Goal: Task Accomplishment & Management: Use online tool/utility

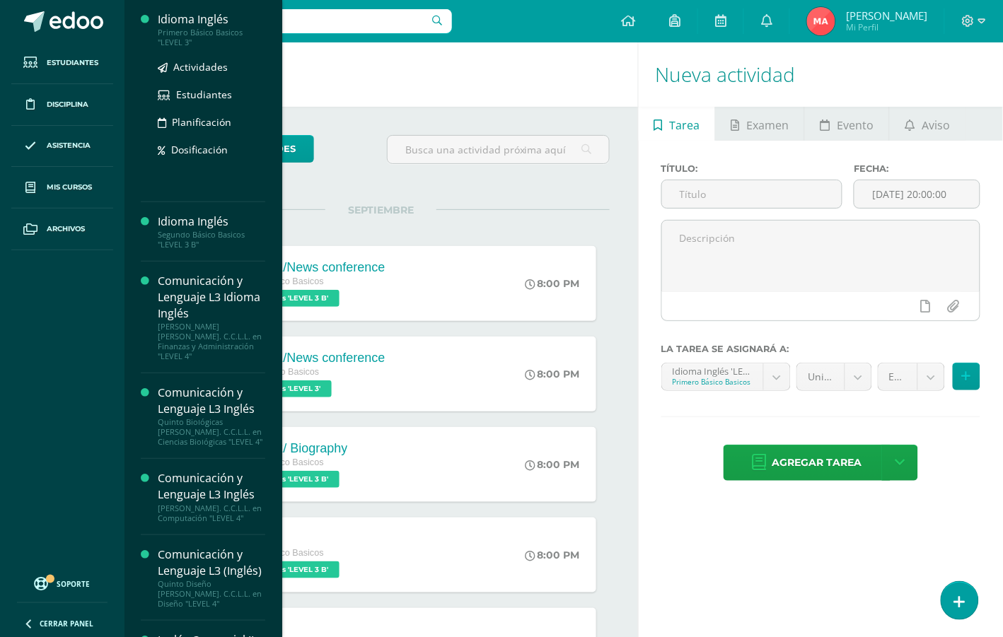
click at [191, 20] on div "Idioma Inglés" at bounding box center [211, 19] width 107 height 16
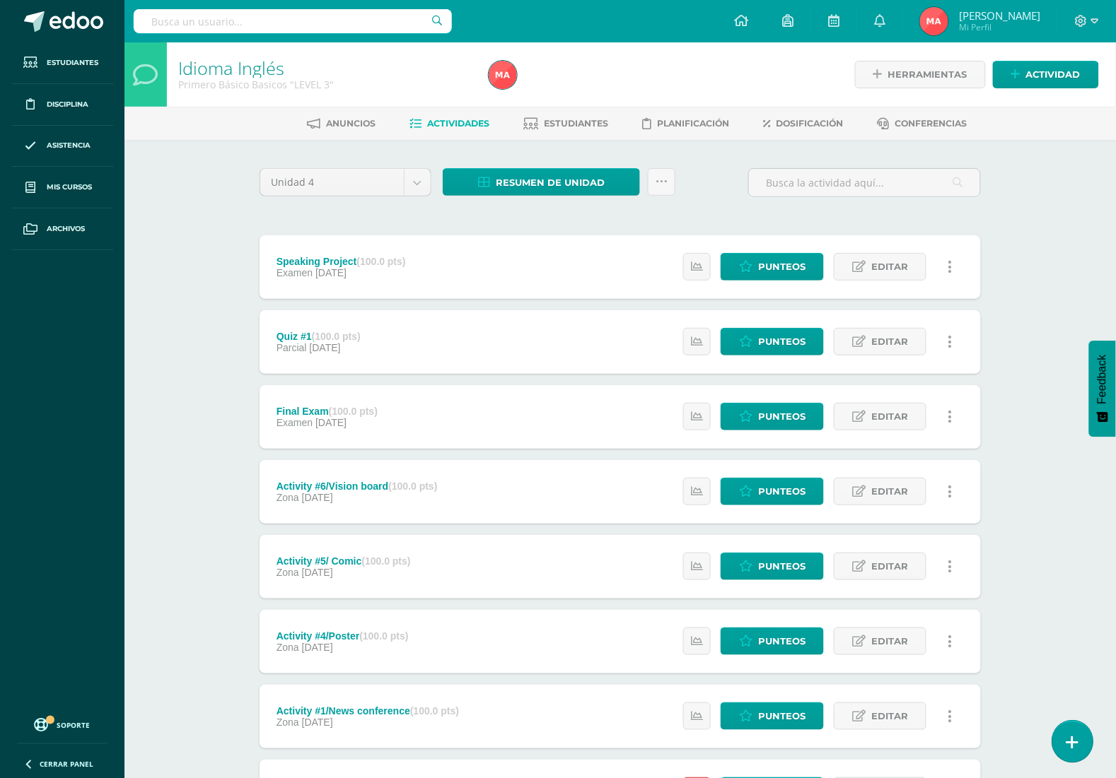
click at [1017, 636] on link at bounding box center [1072, 741] width 40 height 41
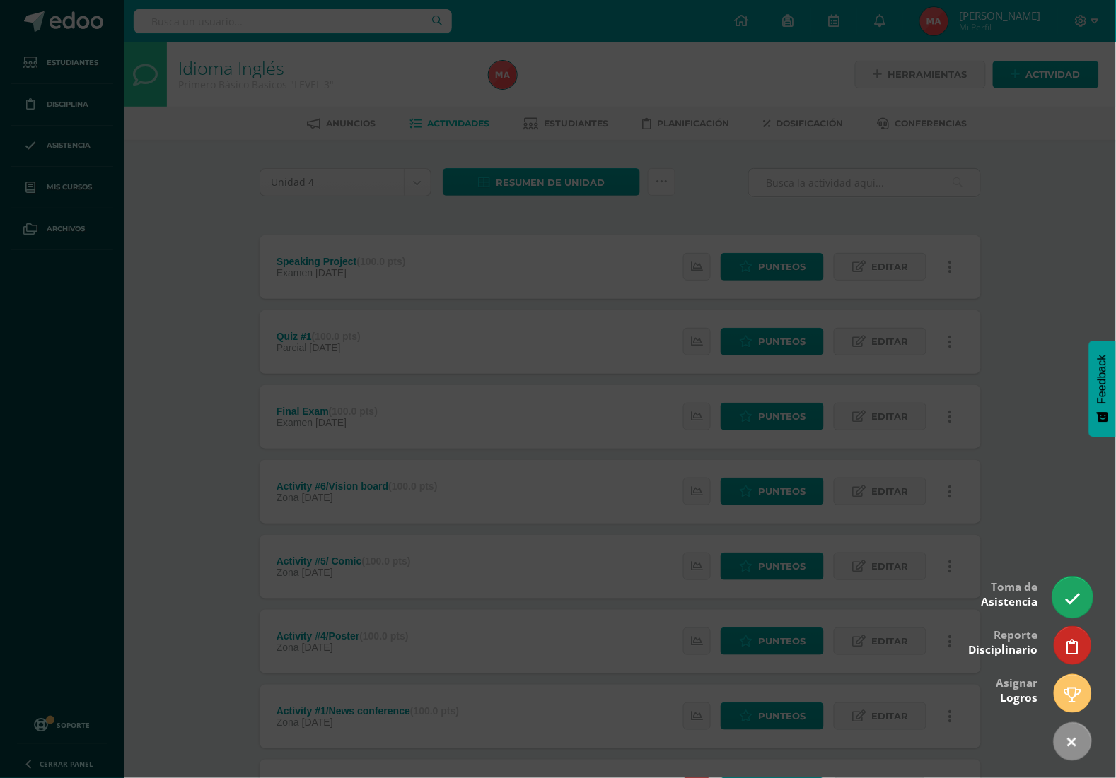
click at [1017, 597] on icon at bounding box center [1072, 599] width 16 height 16
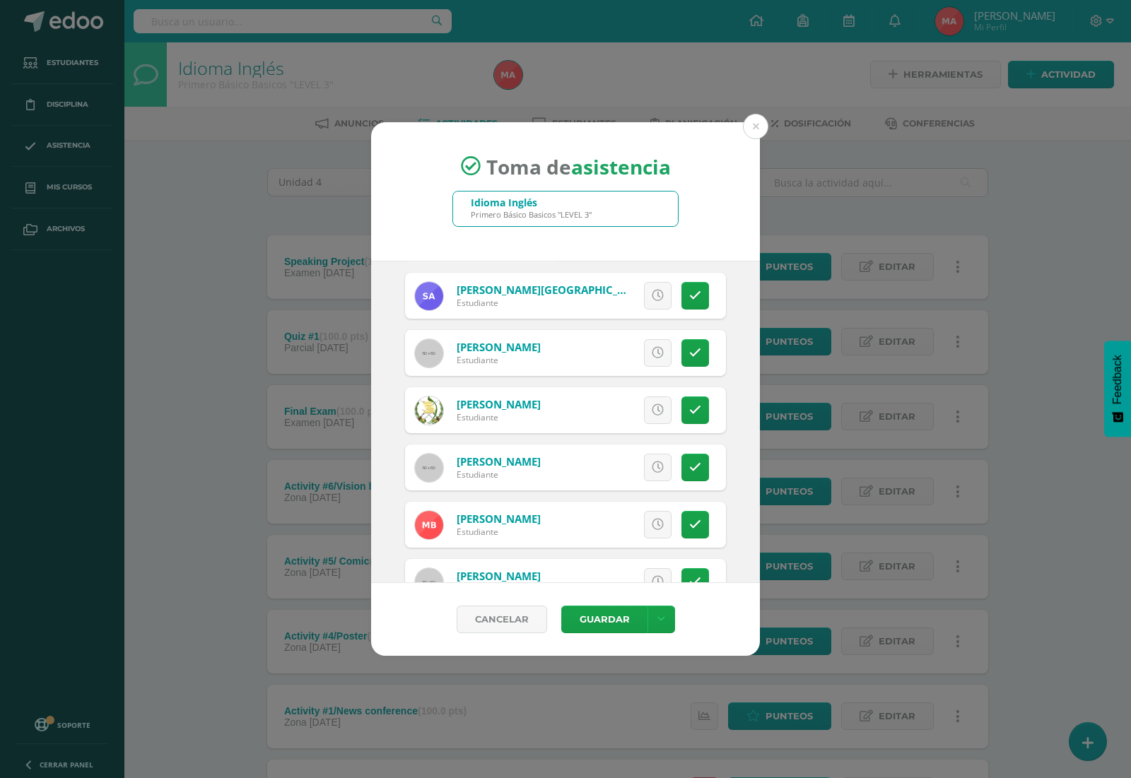
scroll to position [55, 0]
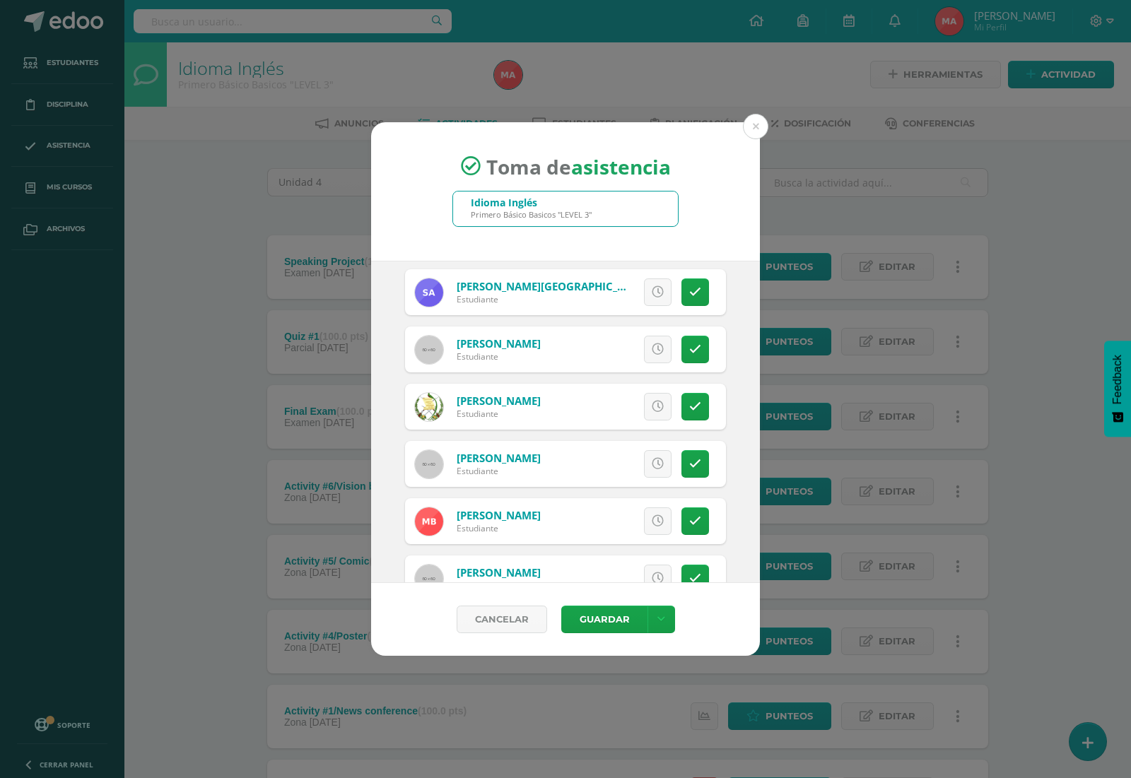
click at [766, 339] on div "Toma de asistencia Idioma Inglés Primero Básico Basicos "LEVEL 3" 2025-09-10 Se…" at bounding box center [566, 389] width 1120 height 535
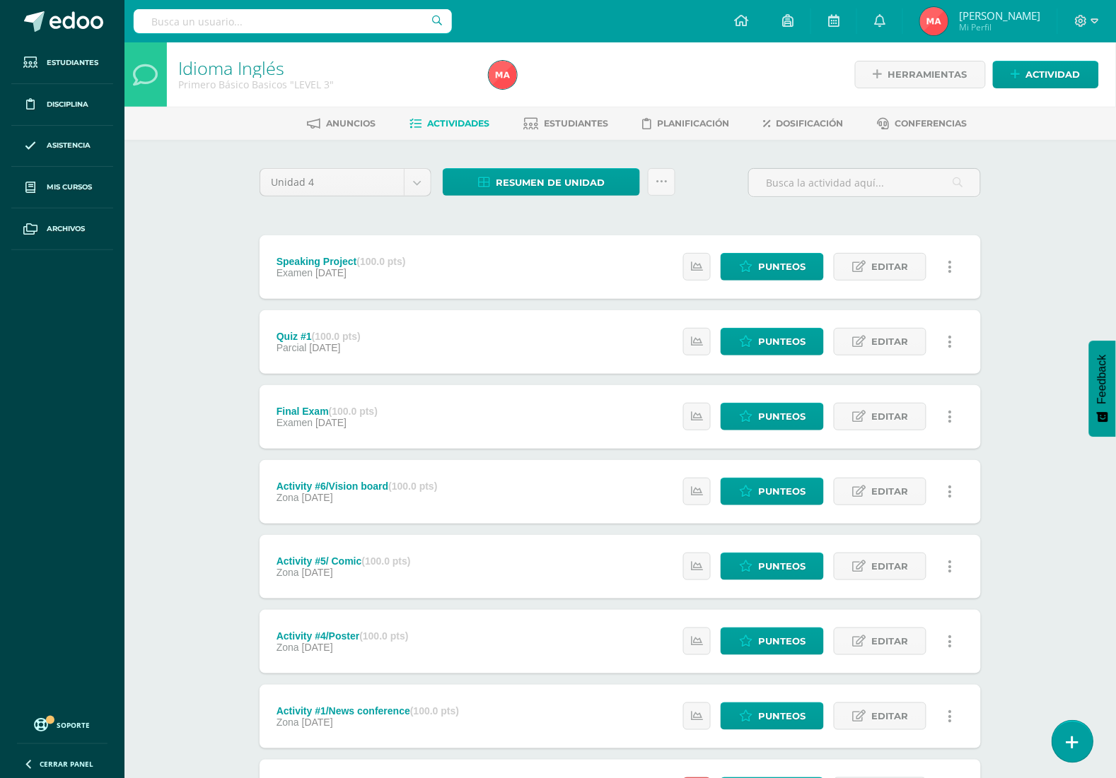
click at [1017, 636] on link at bounding box center [1072, 741] width 40 height 41
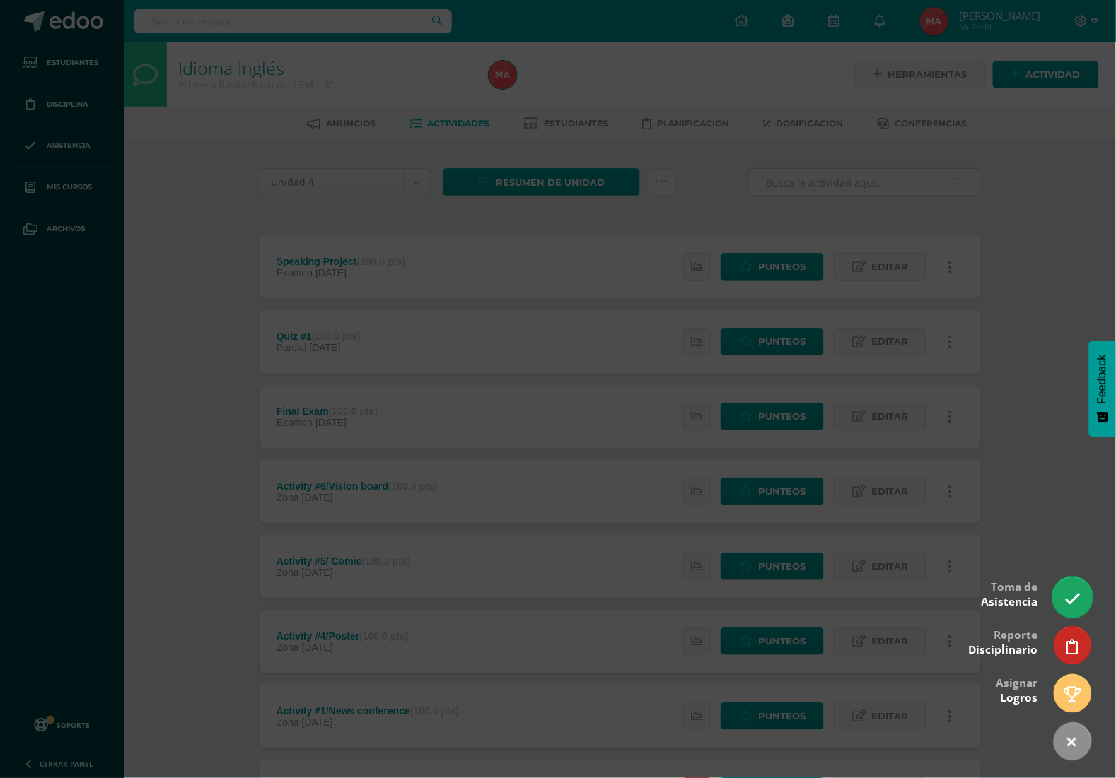
click at [1017, 600] on link at bounding box center [1072, 597] width 40 height 41
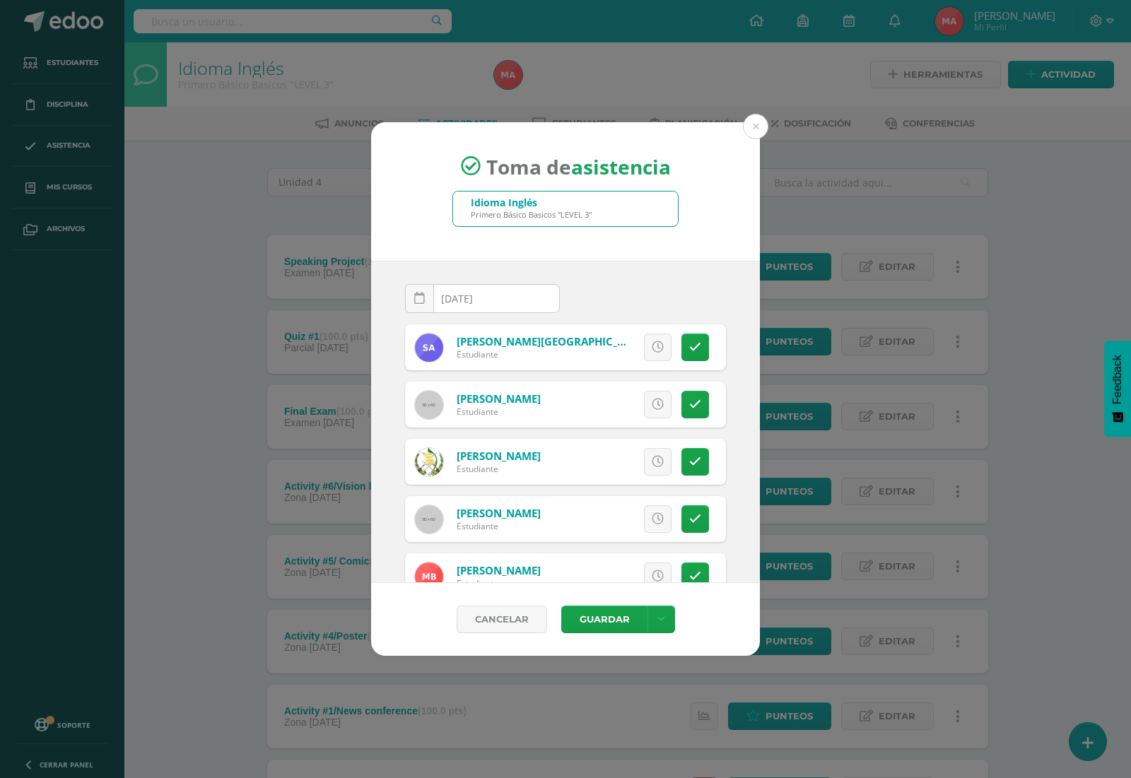
scroll to position [88, 0]
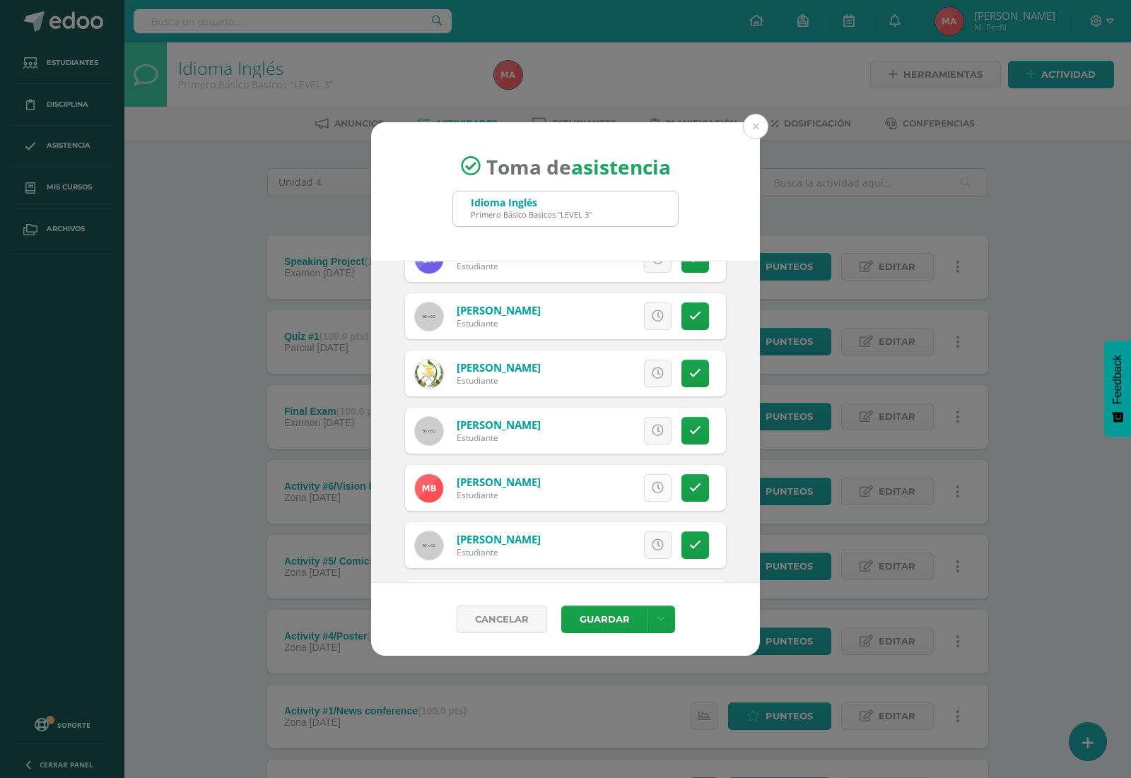
click at [652, 486] on icon at bounding box center [658, 488] width 12 height 12
click at [689, 489] on icon at bounding box center [695, 488] width 12 height 12
click at [689, 491] on icon at bounding box center [695, 488] width 12 height 12
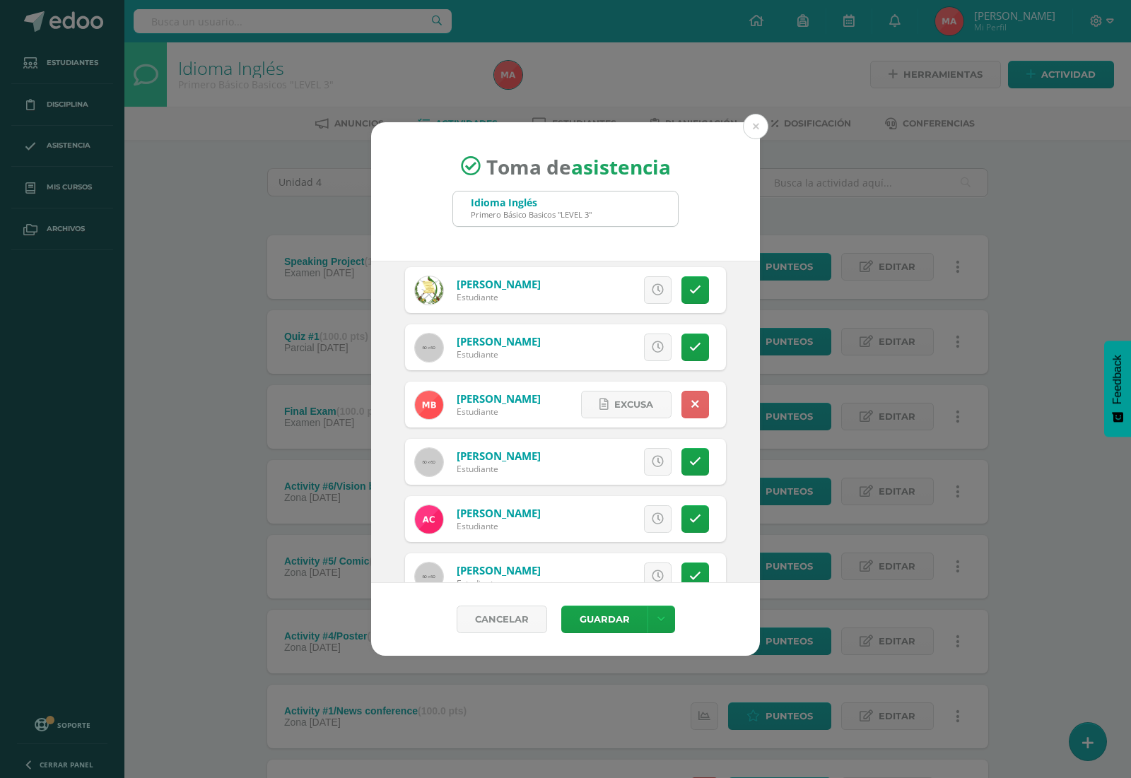
scroll to position [265, 0]
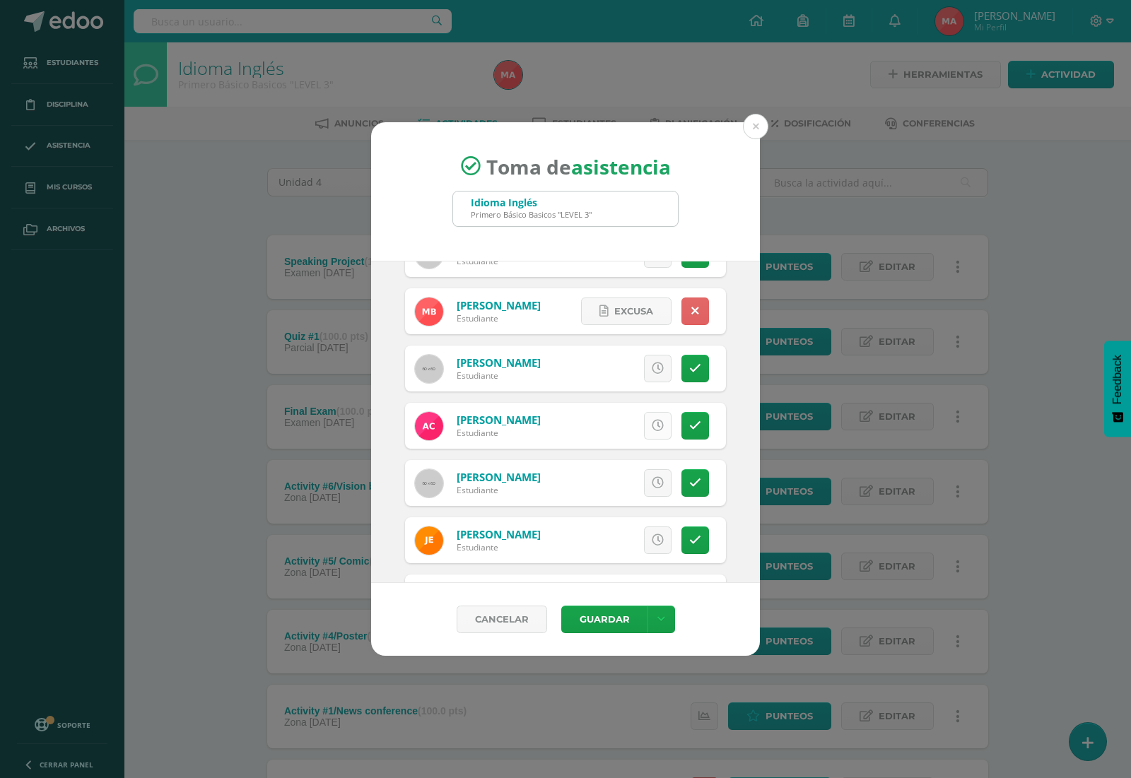
click at [652, 421] on icon at bounding box center [658, 426] width 12 height 12
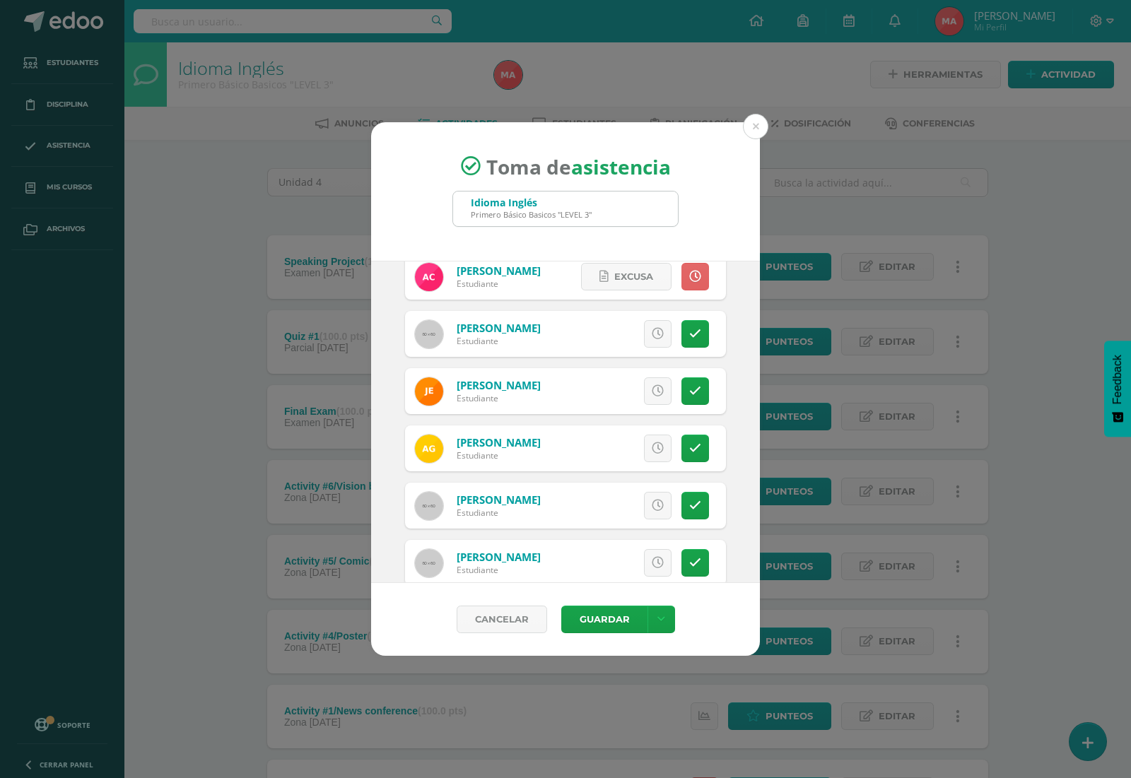
scroll to position [442, 0]
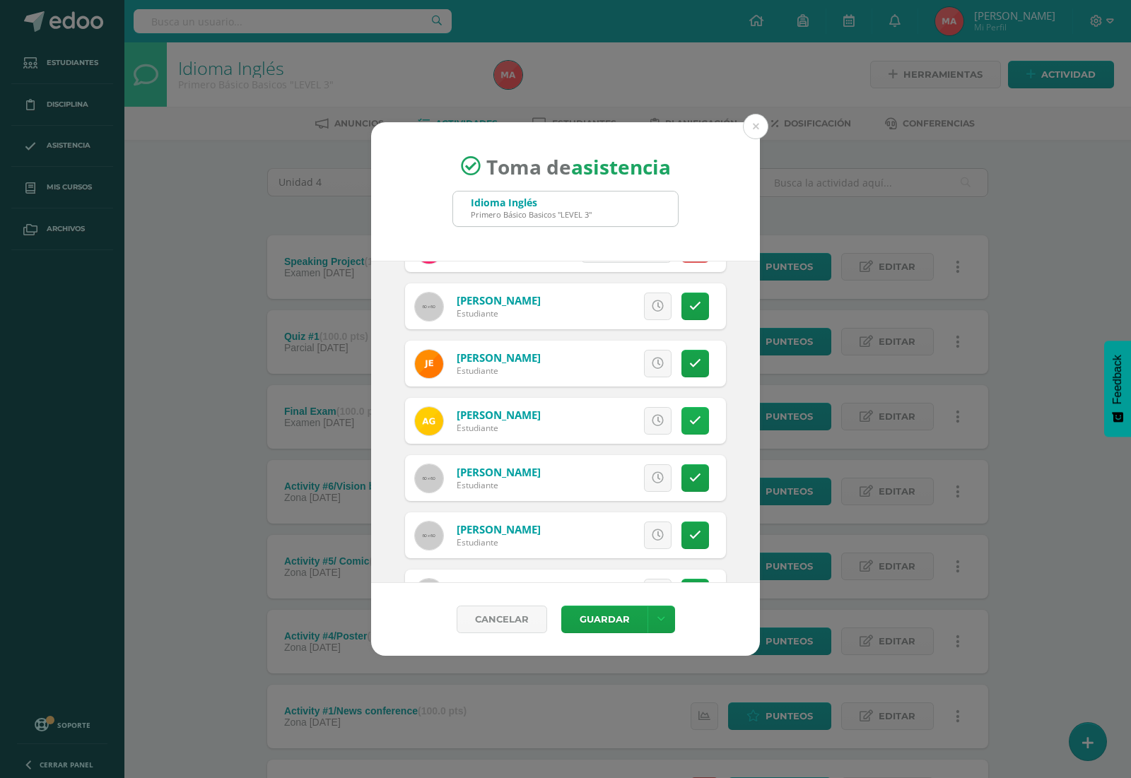
click at [691, 421] on link at bounding box center [696, 421] width 28 height 28
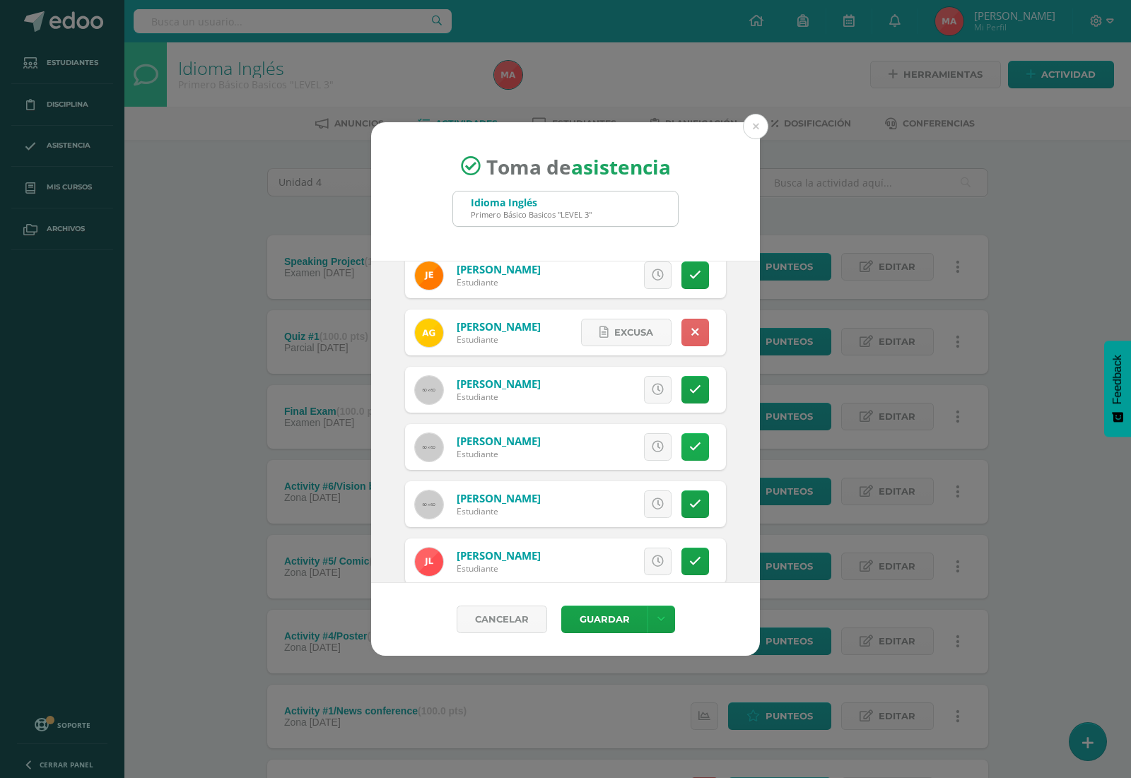
click at [689, 441] on icon at bounding box center [695, 447] width 12 height 12
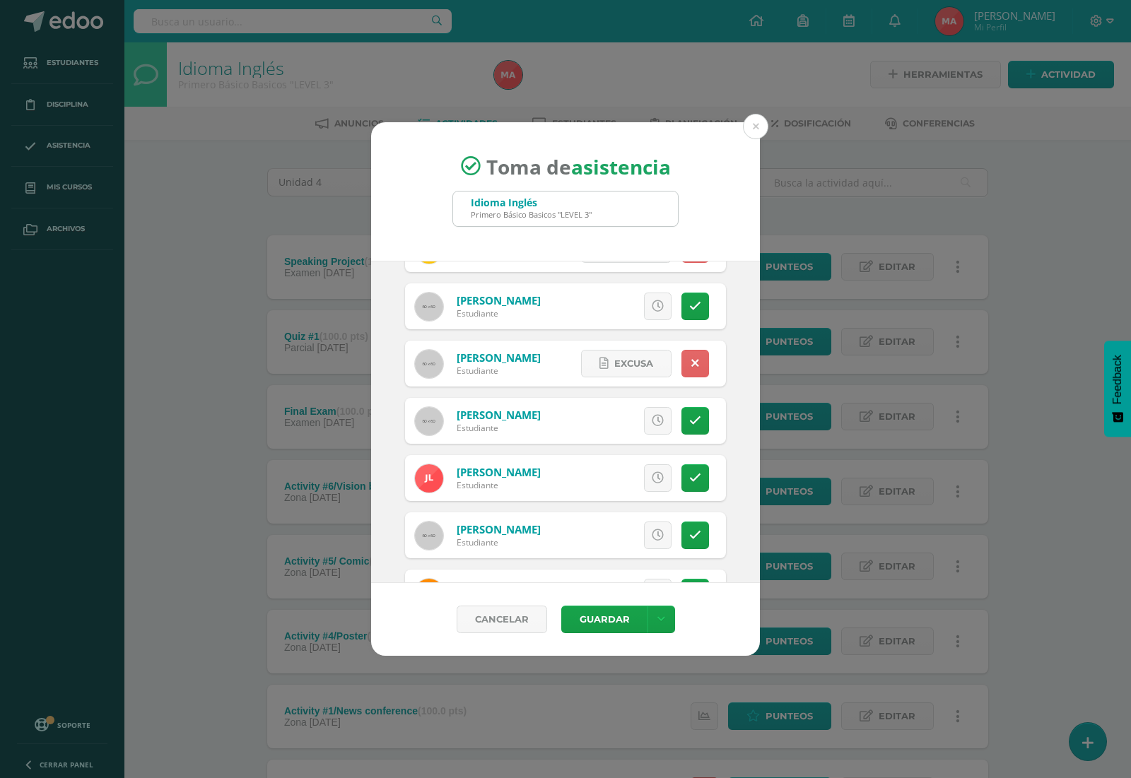
scroll to position [619, 0]
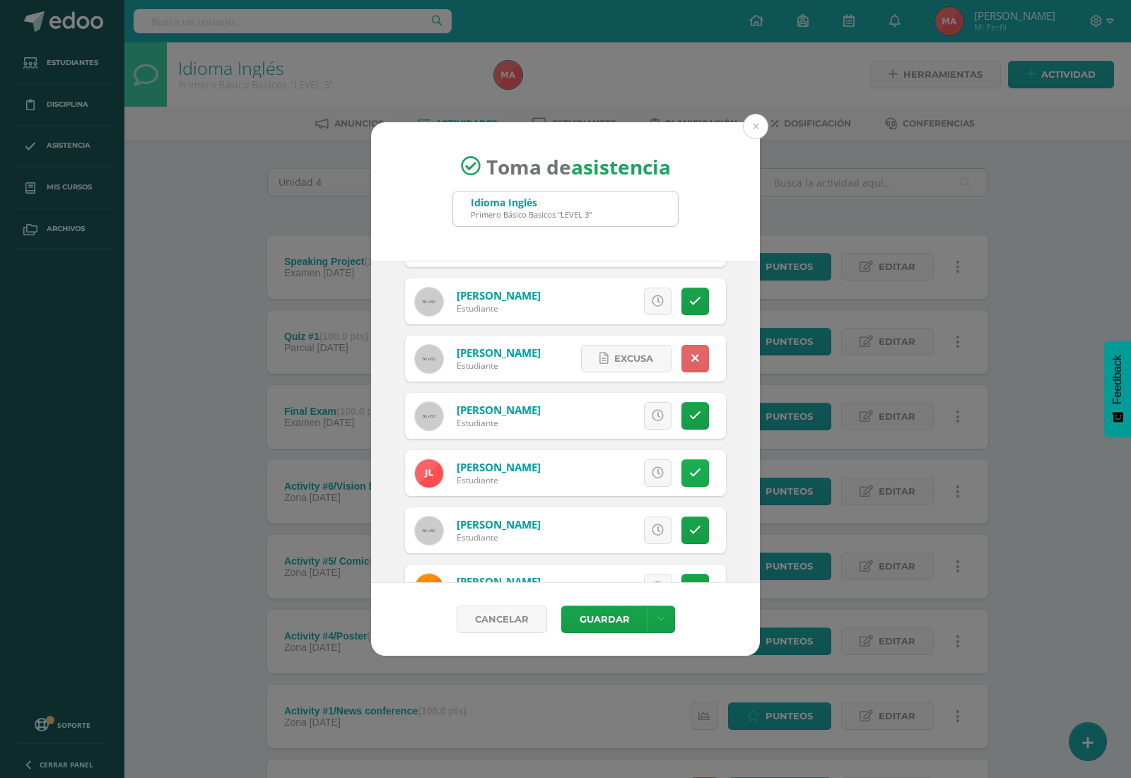
click at [687, 469] on link at bounding box center [696, 474] width 28 height 28
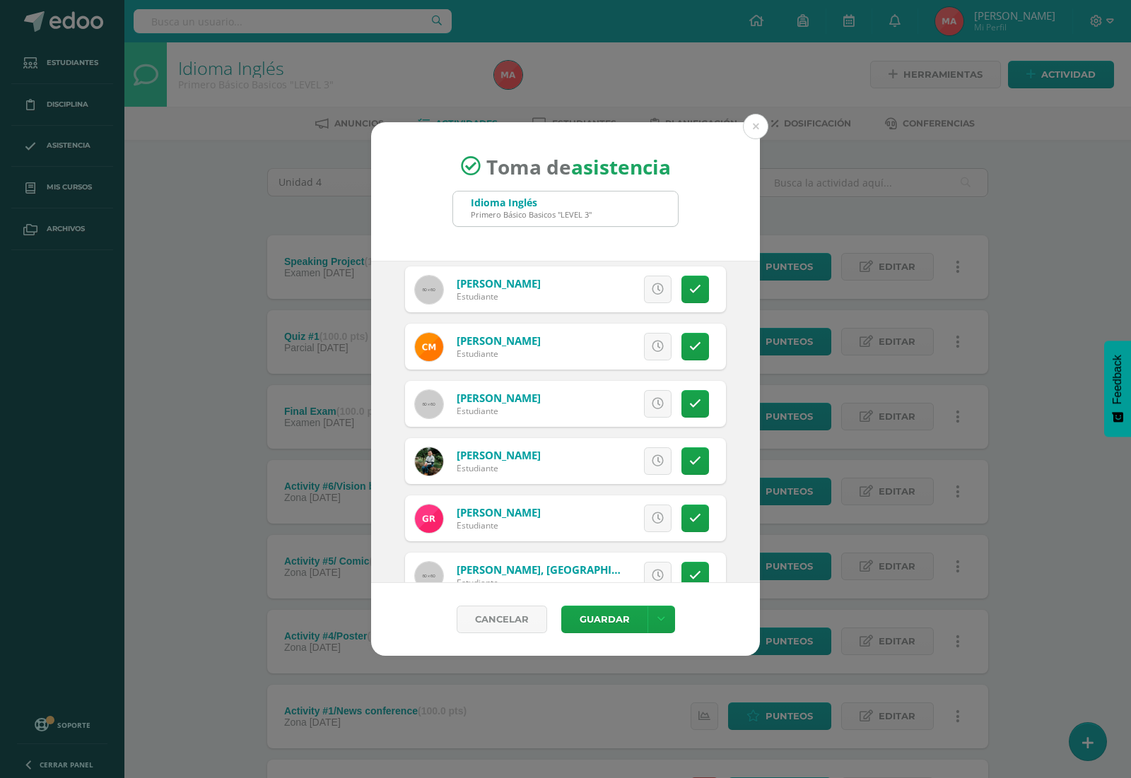
scroll to position [899, 0]
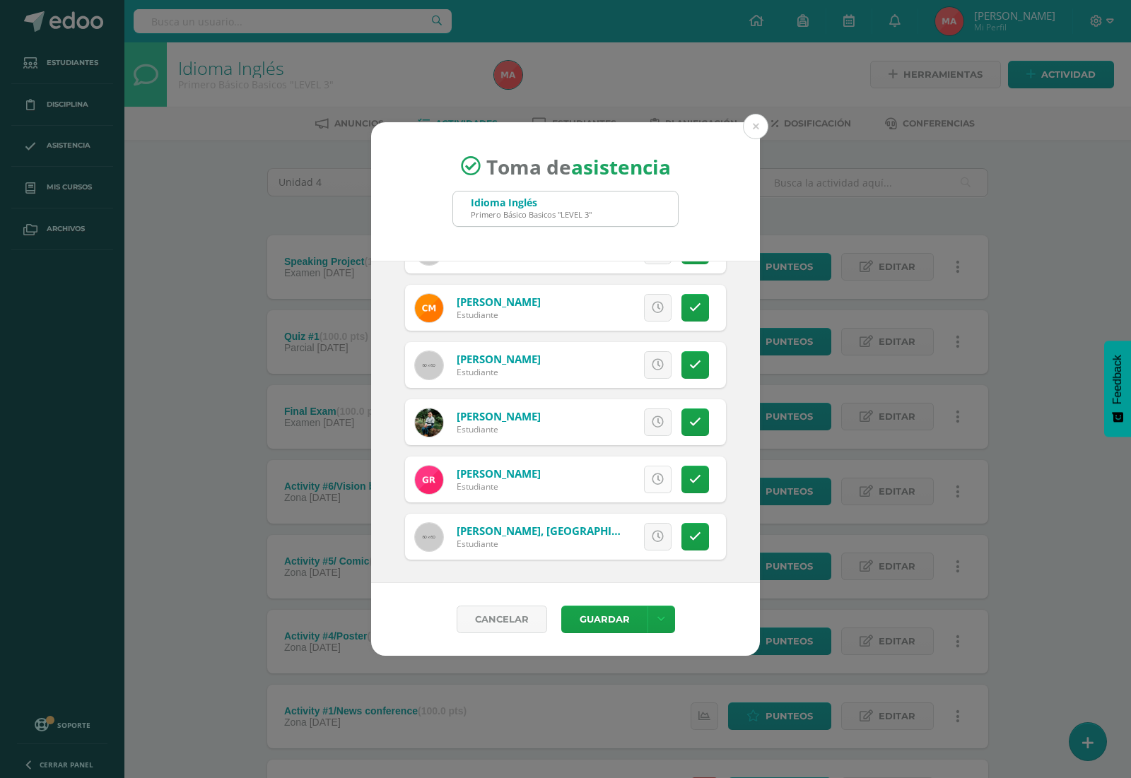
click at [652, 482] on icon at bounding box center [658, 480] width 12 height 12
click at [589, 626] on button "Guardar" at bounding box center [604, 620] width 86 height 28
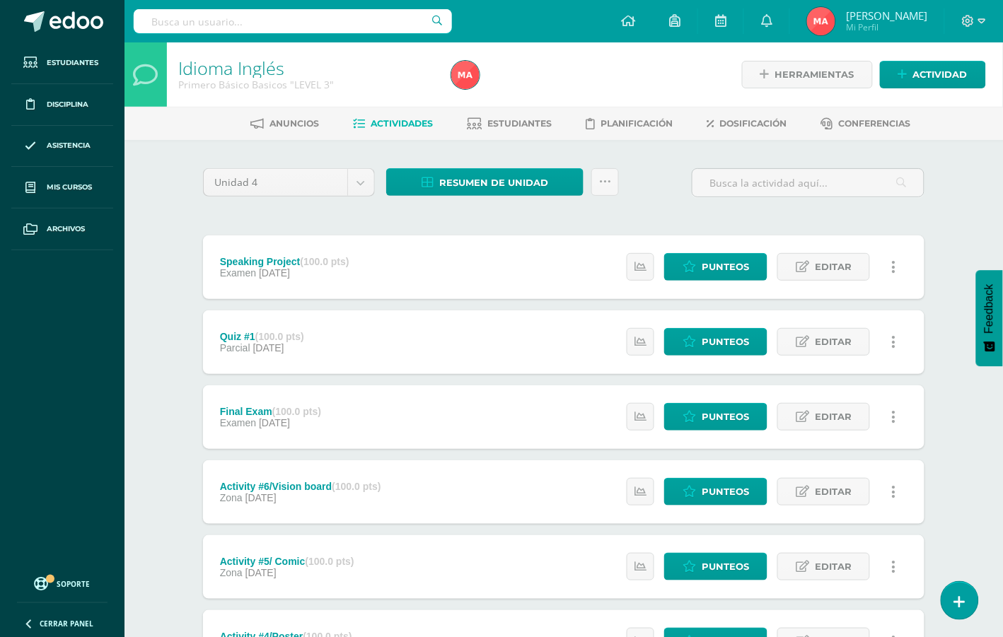
click at [676, 206] on div "Unidad 4 Unidad 1 Unidad 2 Unidad 3 Unidad 4 Resumen de unidad Descargar como H…" at bounding box center [563, 188] width 733 height 40
click at [515, 173] on span "Resumen de unidad" at bounding box center [493, 183] width 109 height 26
click at [471, 92] on link "Descargar como HTML" at bounding box center [486, 89] width 151 height 22
click at [217, 228] on div "Unidad 4 Unidad 1 Unidad 2 Unidad 3 Unidad 4 Resumen de unidad Subir actividade…" at bounding box center [563, 601] width 733 height 866
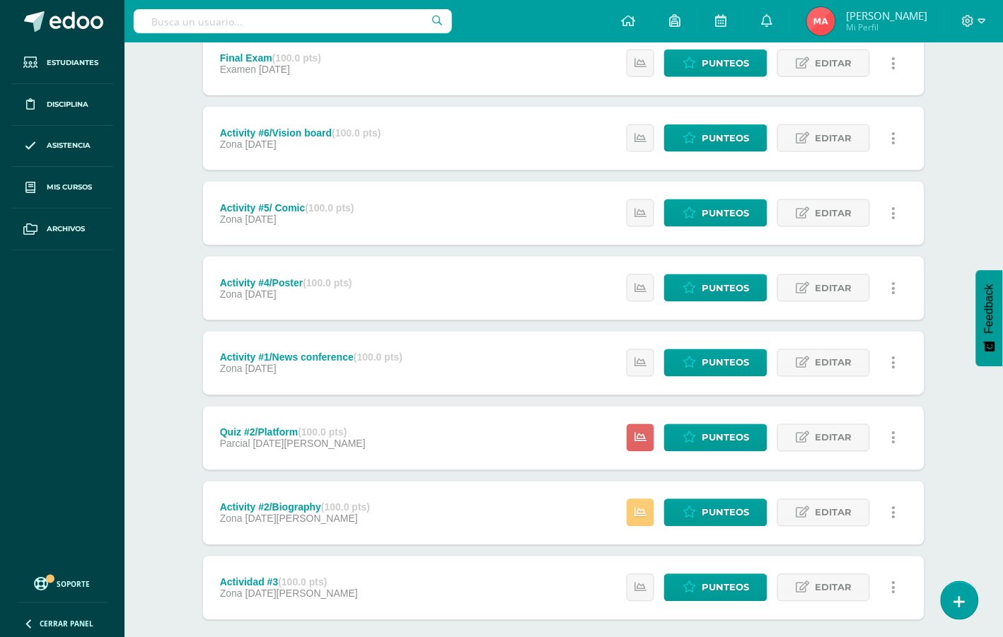
scroll to position [424, 0]
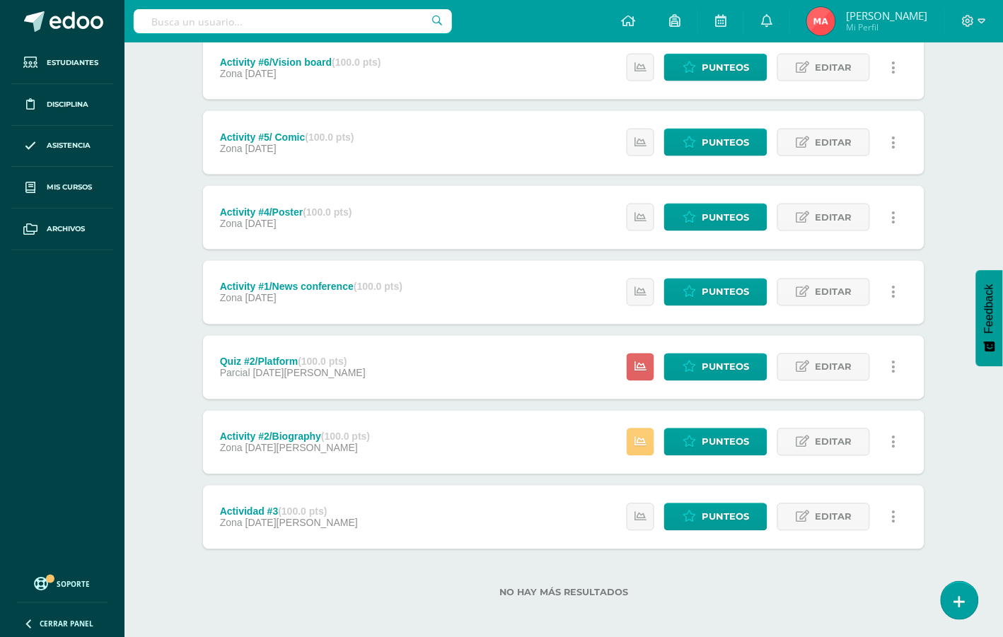
click at [288, 511] on strong "(100.0 pts)" at bounding box center [302, 511] width 49 height 11
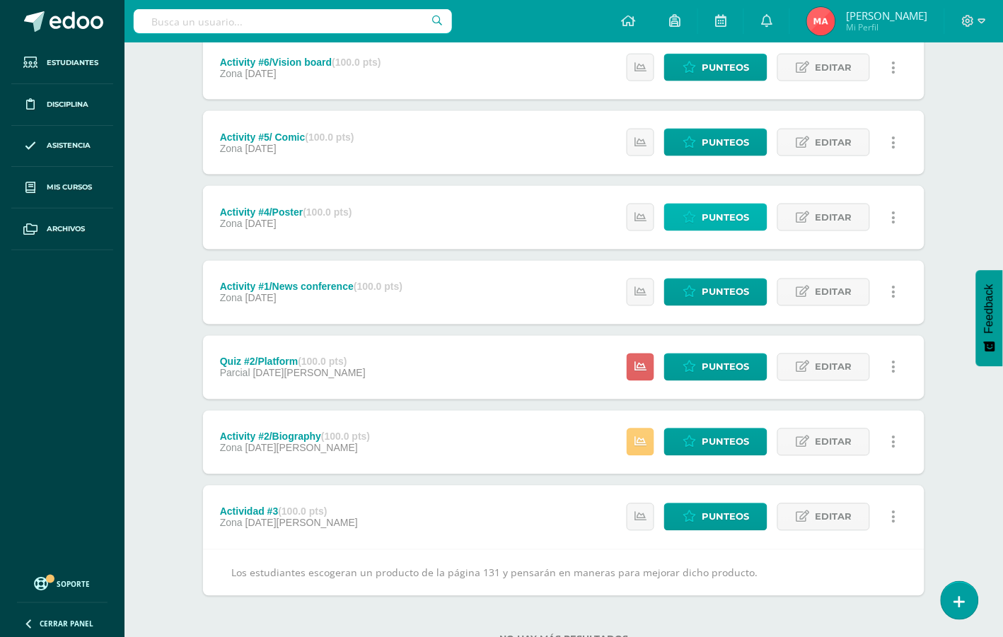
click at [715, 213] on span "Punteos" at bounding box center [724, 217] width 47 height 26
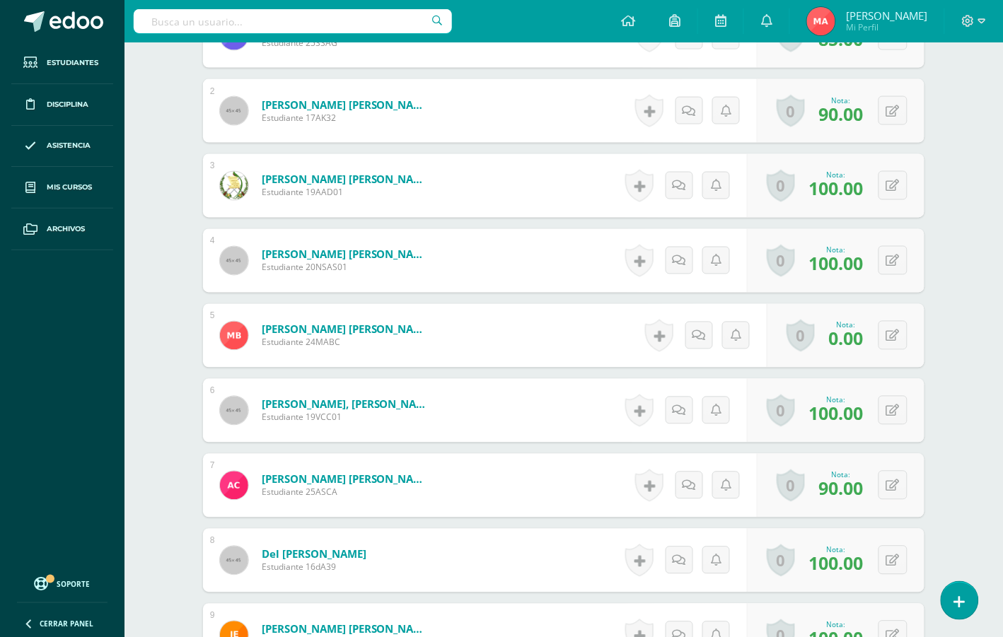
scroll to position [532, 0]
